Goal: Information Seeking & Learning: Find specific fact

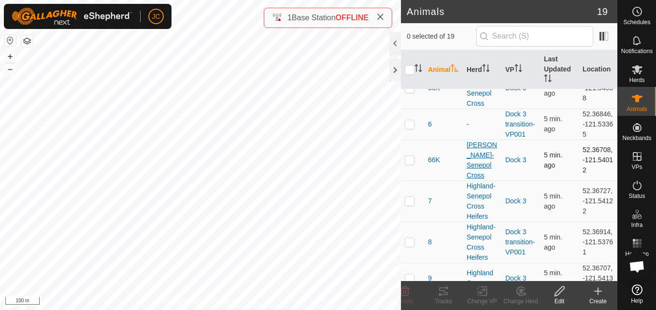
scroll to position [422, 0]
click at [587, 109] on td "52.36697, -121.54058" at bounding box center [598, 88] width 39 height 41
copy td "52.36697"
drag, startPoint x: 572, startPoint y: 143, endPoint x: 588, endPoint y: 152, distance: 19.1
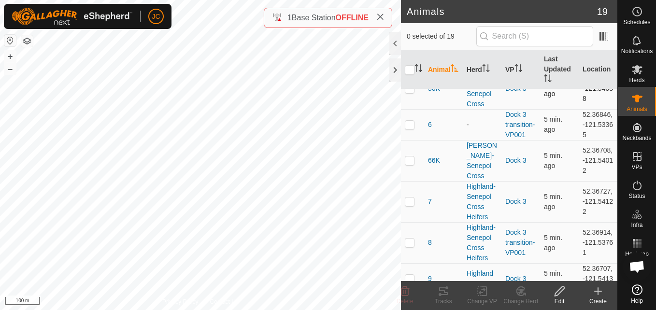
click at [588, 109] on tr "56K [PERSON_NAME]-Senepol Cross Dock 3 5 min. ago 52.36697, -121.54058" at bounding box center [509, 88] width 216 height 41
click at [588, 109] on td "52.36697, -121.54058" at bounding box center [598, 88] width 39 height 41
drag, startPoint x: 588, startPoint y: 153, endPoint x: 573, endPoint y: 145, distance: 16.6
click at [579, 109] on td "52.36697, -121.54058" at bounding box center [598, 88] width 39 height 41
copy td "-121.54058"
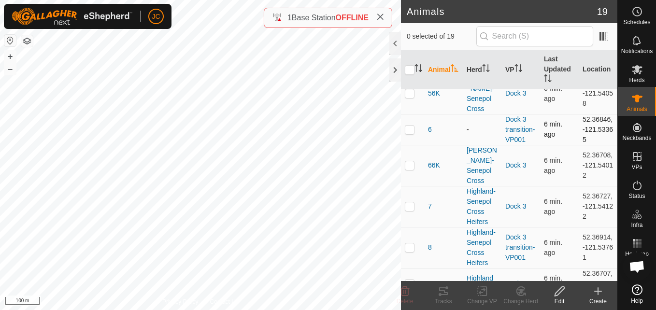
scroll to position [416, 0]
drag, startPoint x: 577, startPoint y: 130, endPoint x: 586, endPoint y: 160, distance: 31.3
click at [586, 115] on td "52.36697, -121.54058" at bounding box center [598, 94] width 39 height 41
copy td "52.36697, -121.54058"
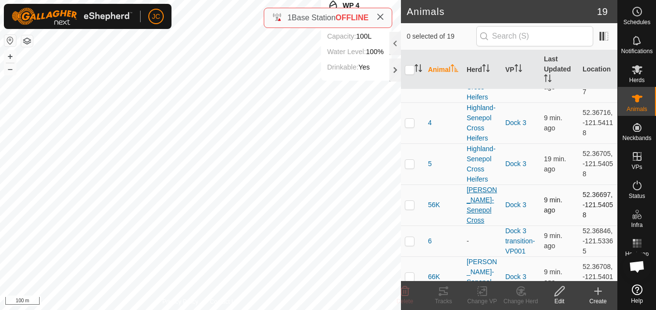
scroll to position [305, 0]
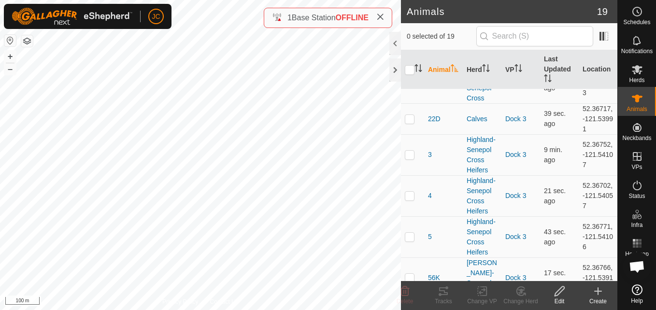
scroll to position [233, 0]
click at [587, 134] on td "52.36717, -121.53991" at bounding box center [598, 118] width 39 height 31
copy td "52.36717"
drag, startPoint x: 575, startPoint y: 172, endPoint x: 586, endPoint y: 181, distance: 14.0
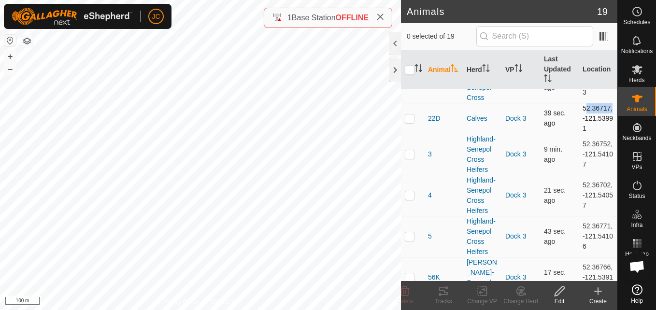
click at [586, 134] on td "52.36717, -121.53991" at bounding box center [598, 118] width 39 height 31
copy td "-121.53991"
drag, startPoint x: 575, startPoint y: 146, endPoint x: 593, endPoint y: 181, distance: 38.7
click at [593, 134] on td "52.36717, -121.53991" at bounding box center [598, 118] width 39 height 31
copy td "52.36717, -121.53991"
